Goal: Transaction & Acquisition: Purchase product/service

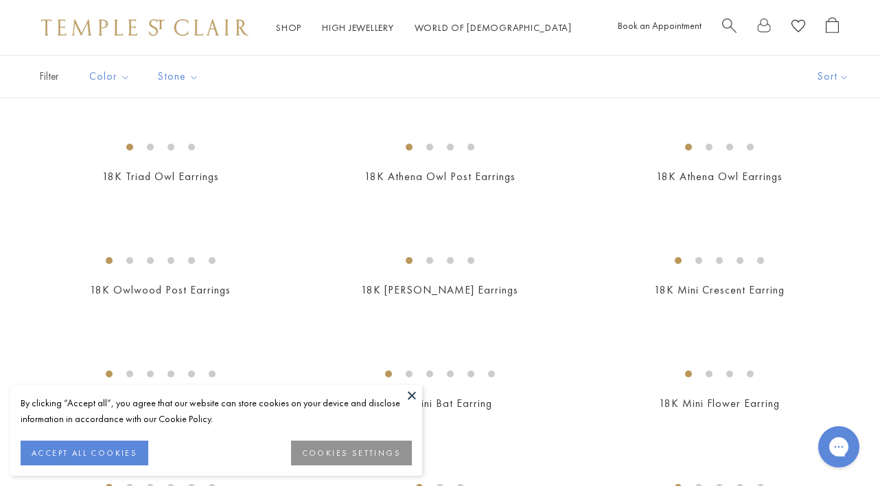
scroll to position [208, 0]
click at [411, 392] on button at bounding box center [412, 395] width 21 height 21
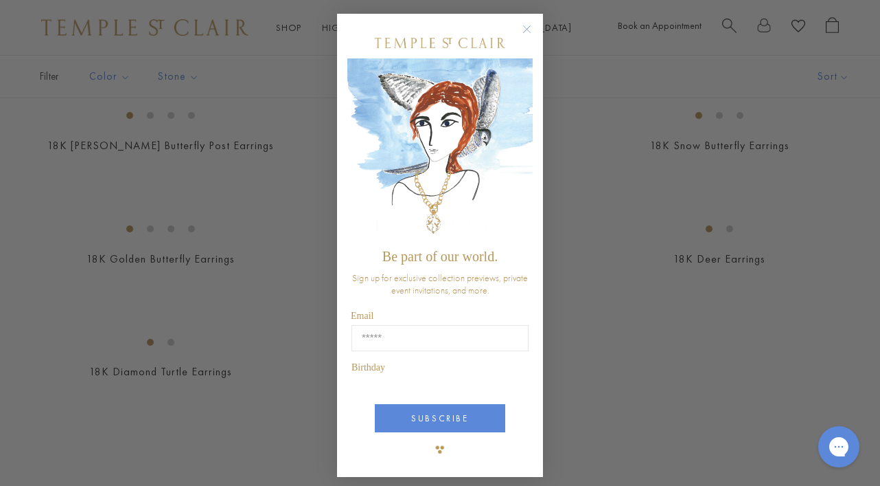
scroll to position [1827, 0]
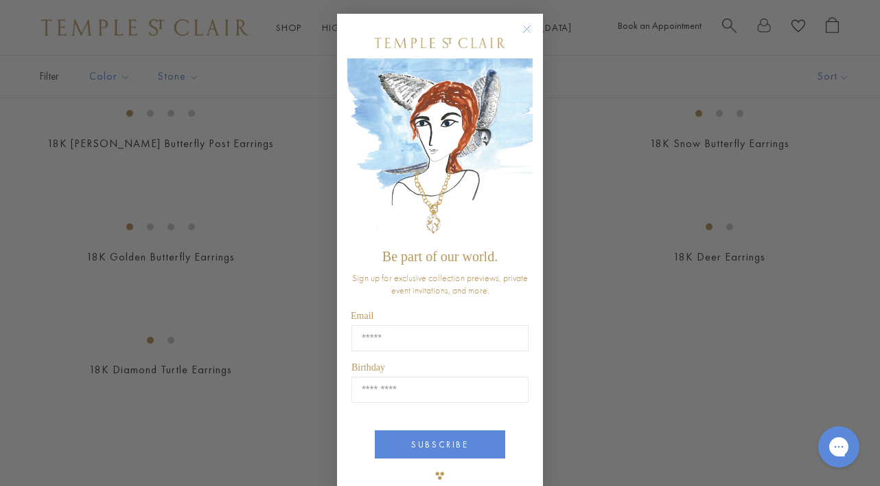
click at [525, 25] on circle "Close dialog" at bounding box center [527, 29] width 16 height 16
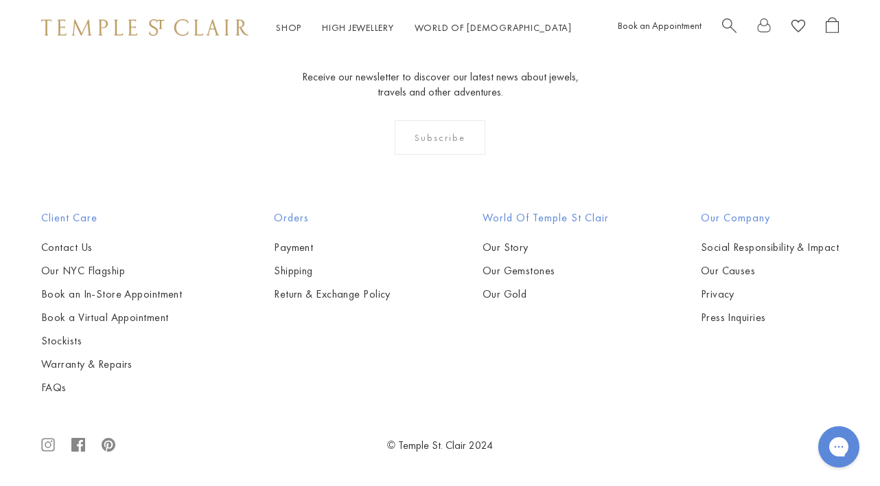
scroll to position [6084, 0]
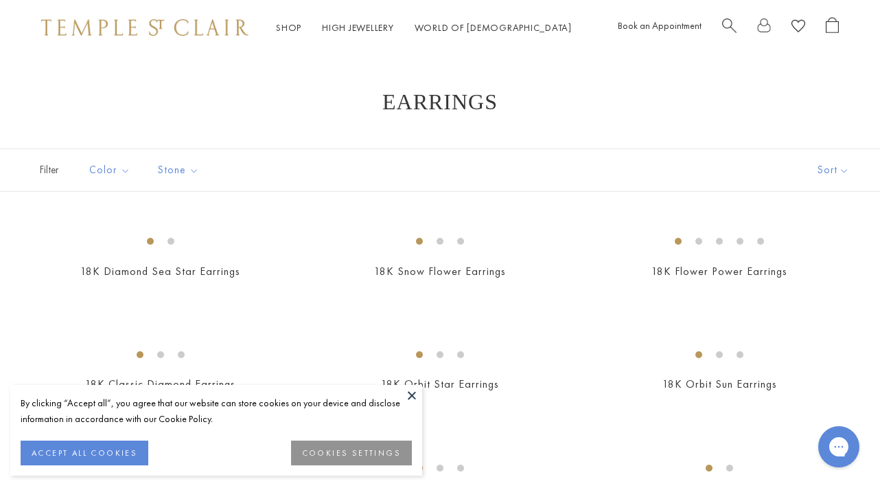
scroll to position [216, 0]
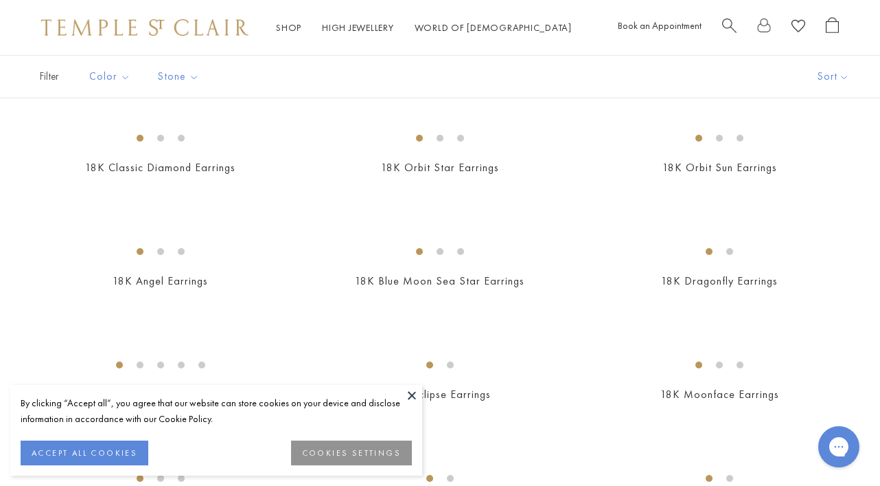
click at [413, 396] on button at bounding box center [412, 395] width 21 height 21
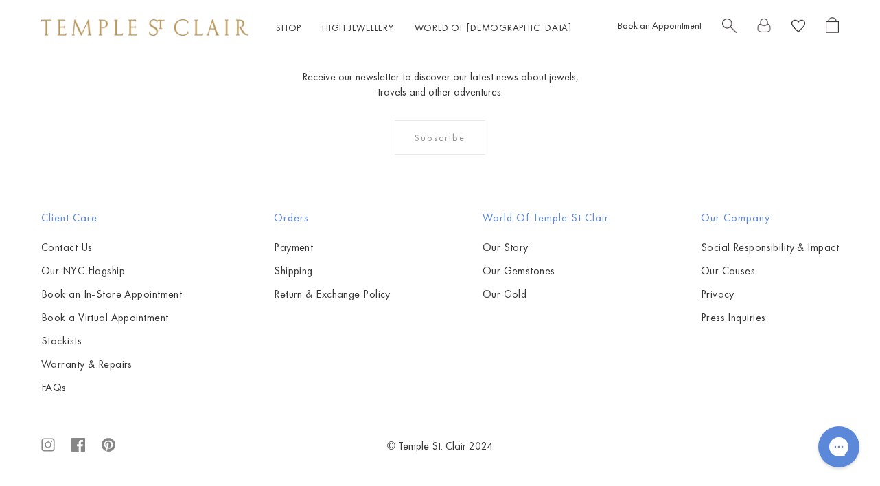
scroll to position [3096, 0]
drag, startPoint x: 445, startPoint y: 262, endPoint x: 270, endPoint y: 7, distance: 309.2
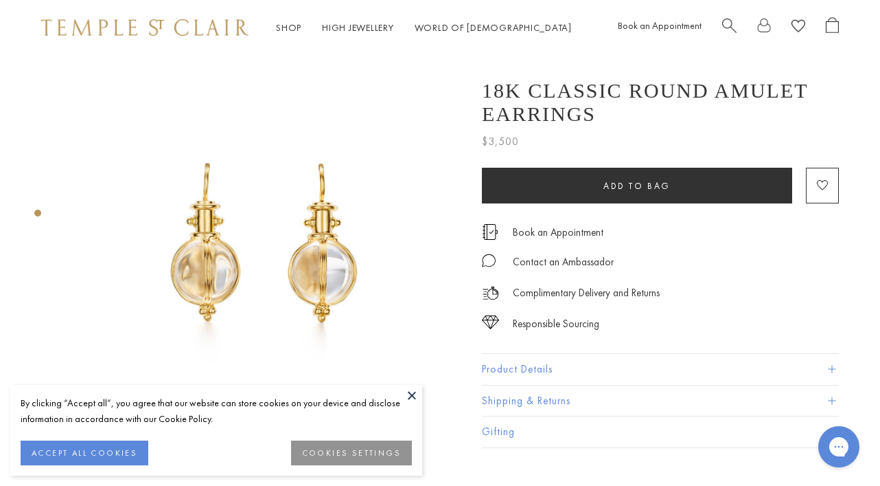
click at [400, 389] on div "By clicking “Accept all”, you agree that our website can store cookies on your …" at bounding box center [216, 430] width 412 height 91
click at [400, 382] on img at bounding box center [265, 251] width 393 height 393
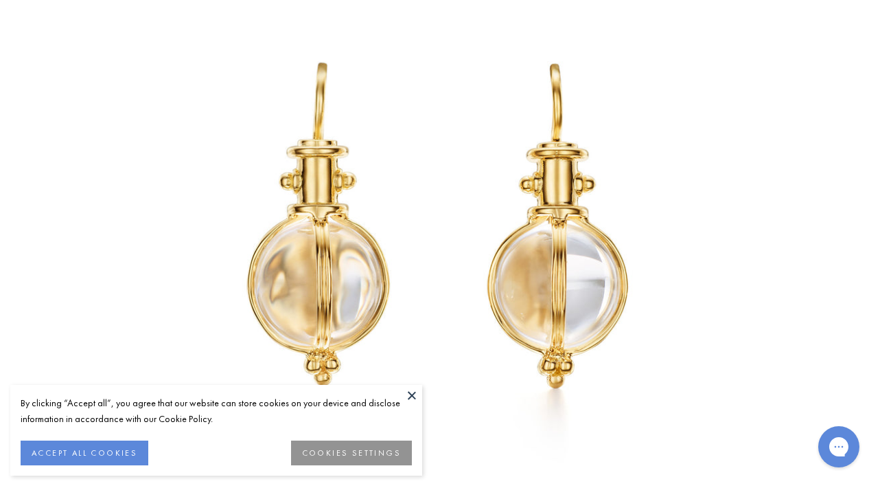
click at [400, 214] on img at bounding box center [439, 242] width 803 height 803
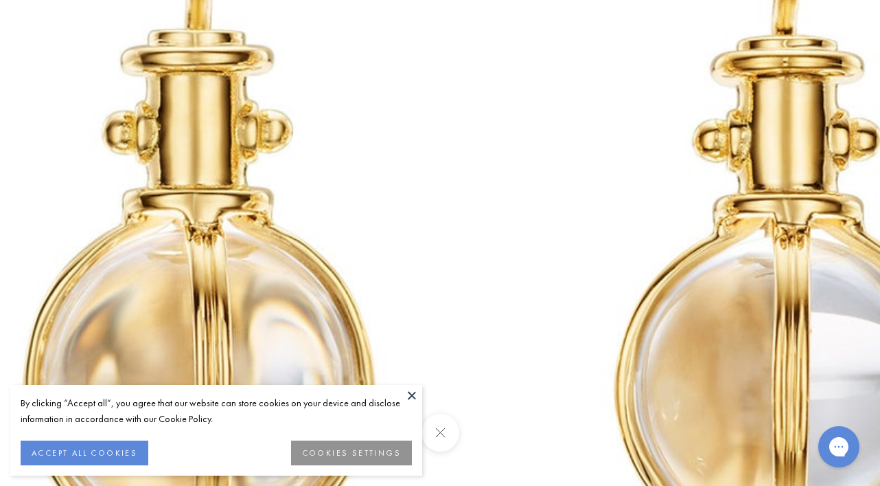
click at [414, 393] on button at bounding box center [412, 395] width 21 height 21
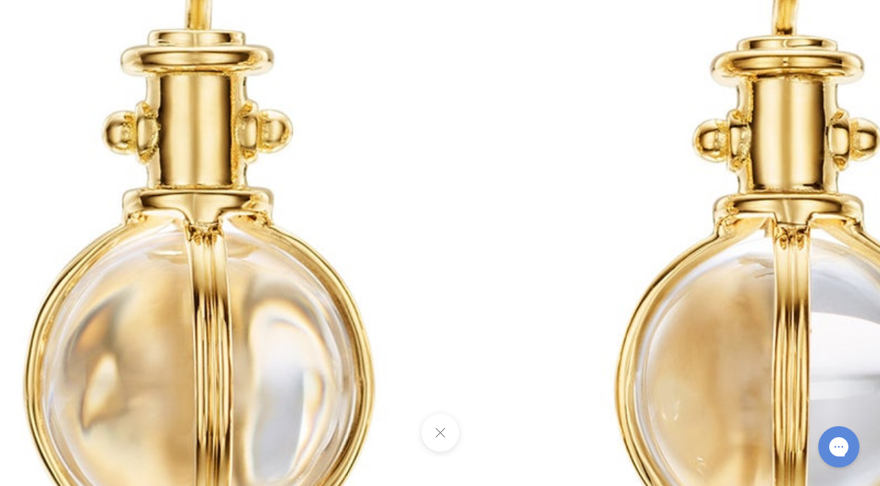
click at [444, 427] on button at bounding box center [440, 432] width 38 height 38
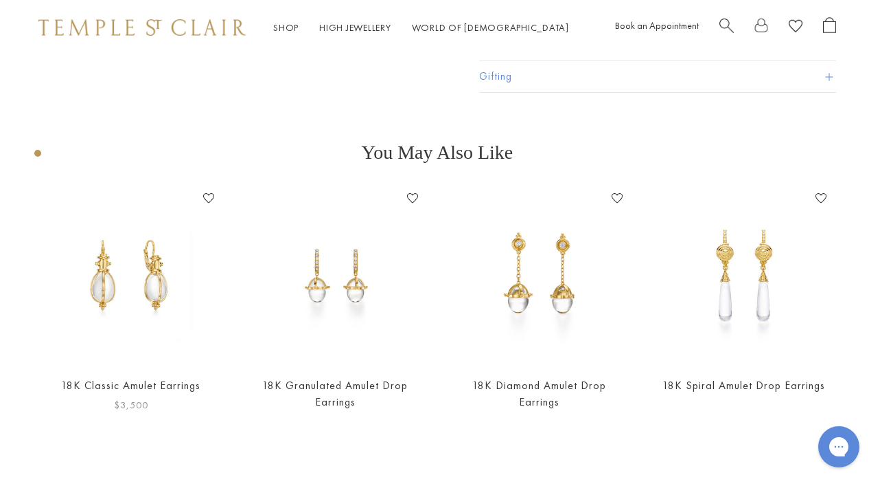
scroll to position [0, 3]
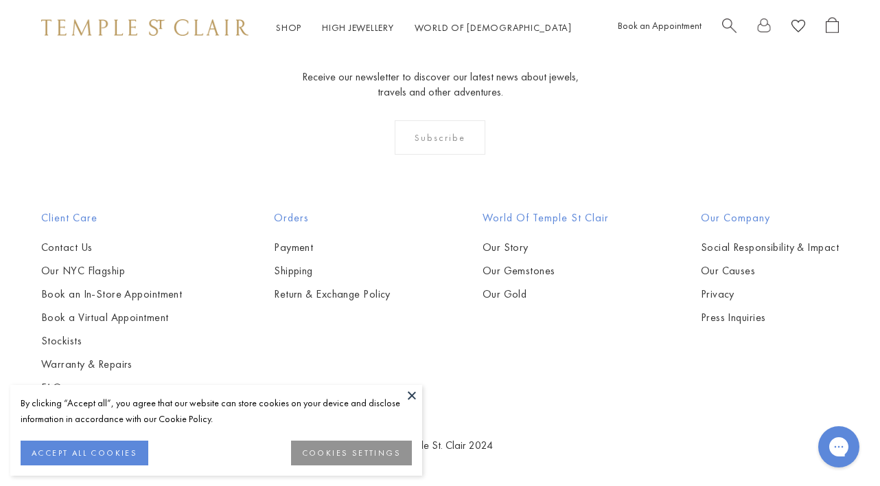
scroll to position [530, 0]
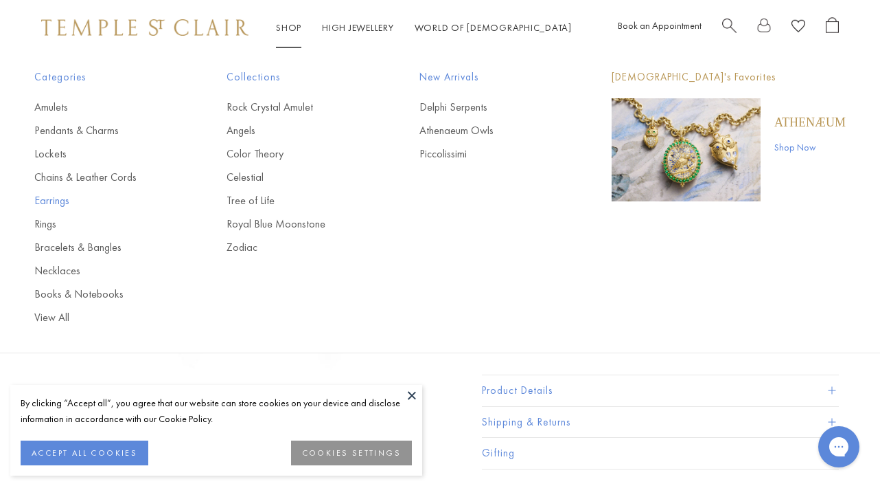
click at [49, 202] on link "Earrings" at bounding box center [102, 200] width 137 height 15
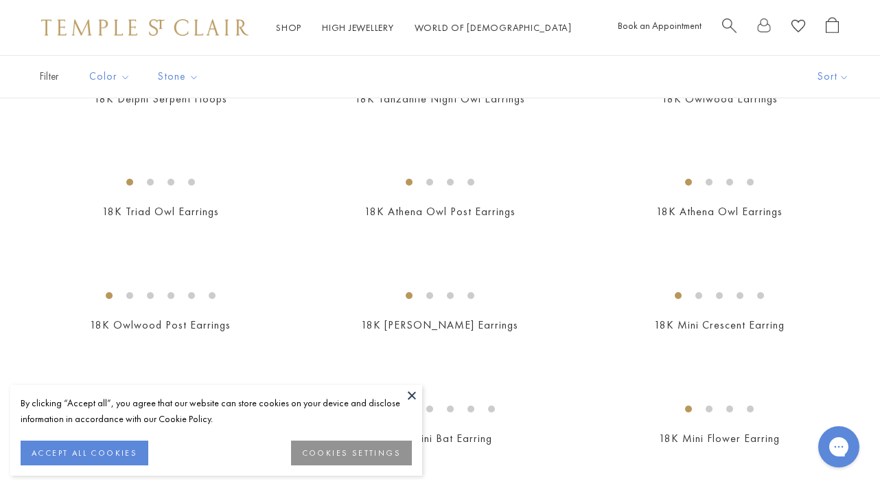
scroll to position [174, 0]
click at [413, 393] on button at bounding box center [412, 395] width 21 height 21
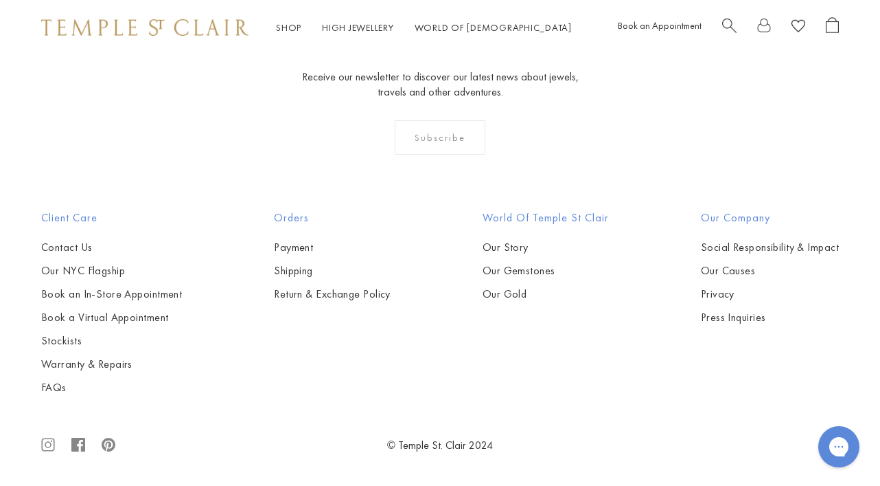
scroll to position [6117, 0]
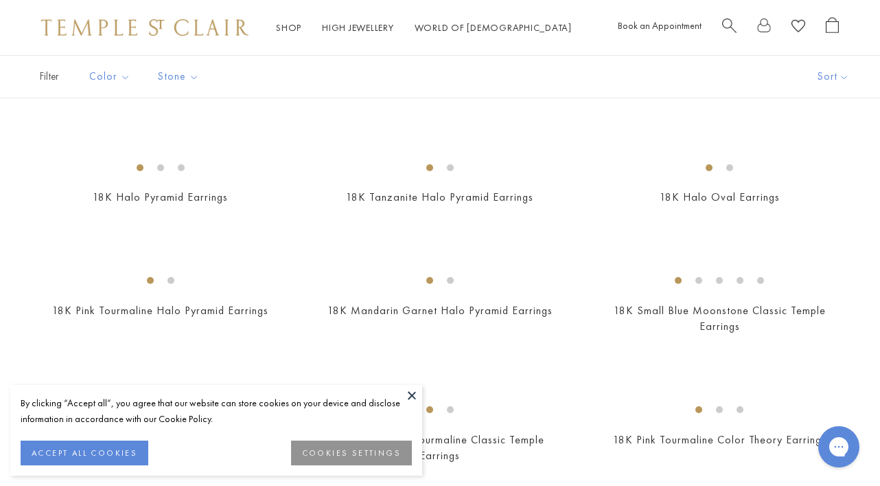
scroll to position [569, 0]
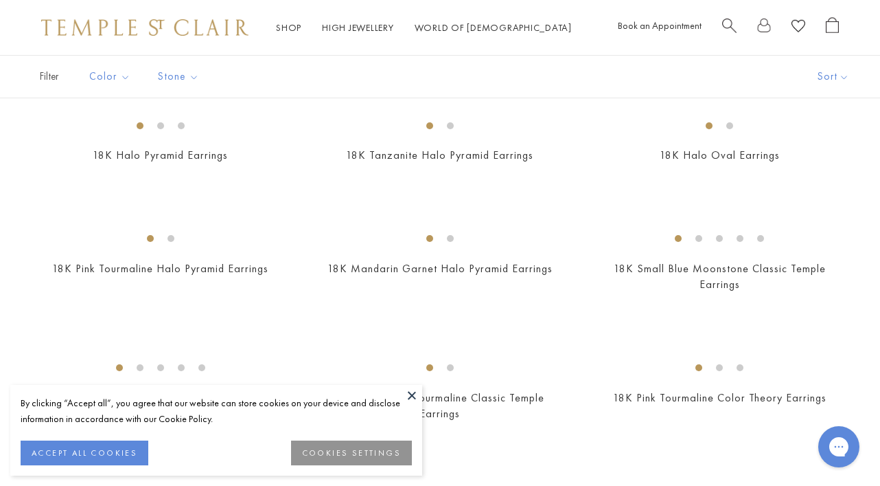
click at [411, 395] on button at bounding box center [412, 395] width 21 height 21
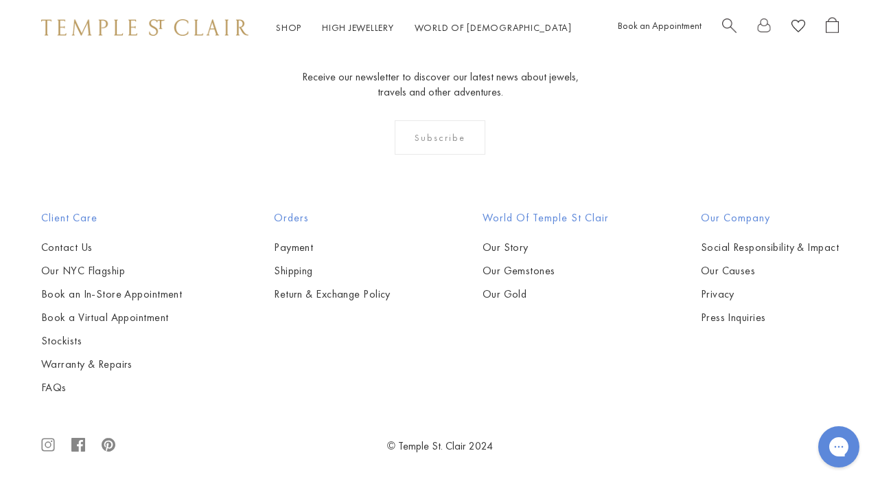
scroll to position [5738, 0]
